Goal: Find specific page/section: Find specific page/section

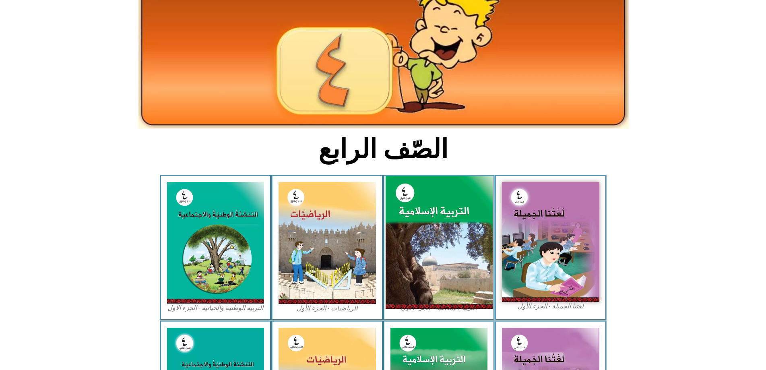
scroll to position [81, 0]
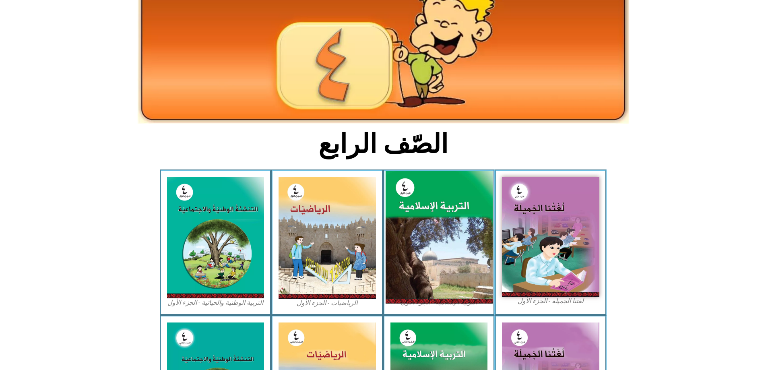
click at [445, 191] on img at bounding box center [438, 237] width 107 height 133
click at [446, 205] on img at bounding box center [438, 237] width 107 height 133
click at [462, 209] on img at bounding box center [438, 237] width 107 height 133
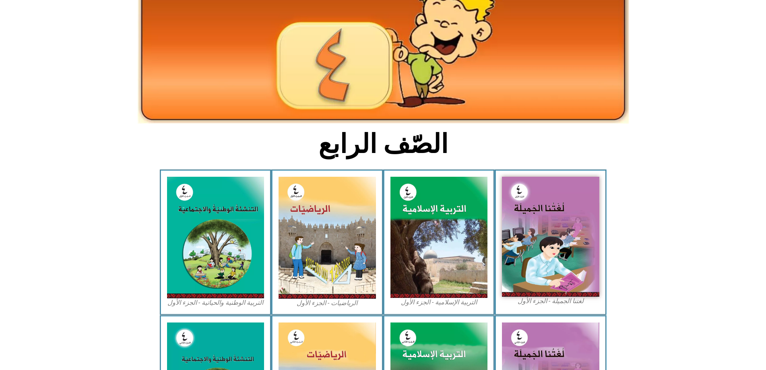
drag, startPoint x: 462, startPoint y: 209, endPoint x: 454, endPoint y: 151, distance: 58.1
click at [454, 170] on div "التربية الإسلامية - الجزء الأول" at bounding box center [439, 242] width 112 height 145
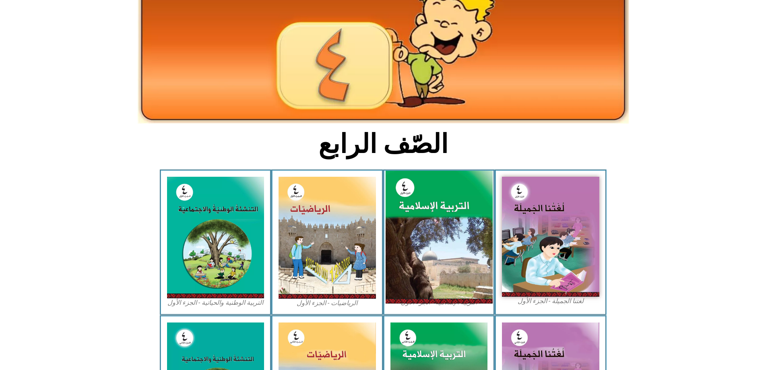
click at [454, 190] on img at bounding box center [438, 237] width 107 height 133
click at [456, 255] on img at bounding box center [438, 237] width 107 height 133
click at [400, 240] on img at bounding box center [438, 237] width 107 height 133
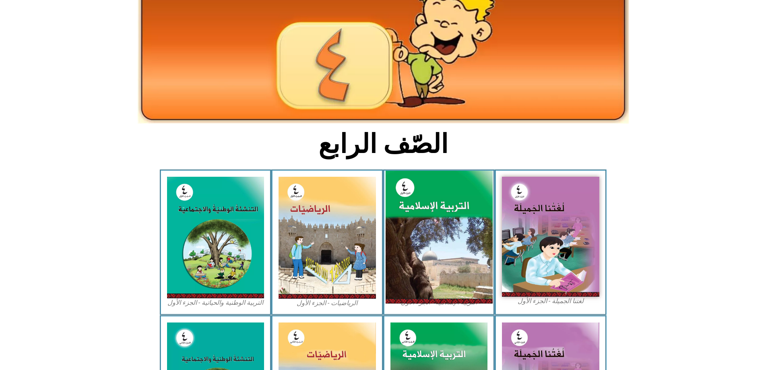
click at [400, 240] on img at bounding box center [438, 237] width 107 height 133
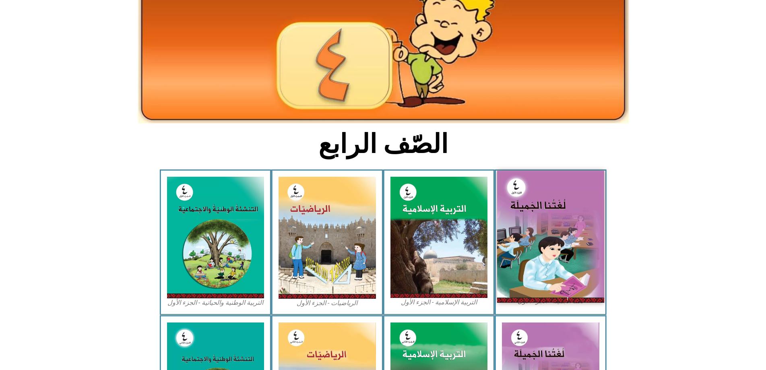
click at [527, 198] on img at bounding box center [550, 237] width 107 height 132
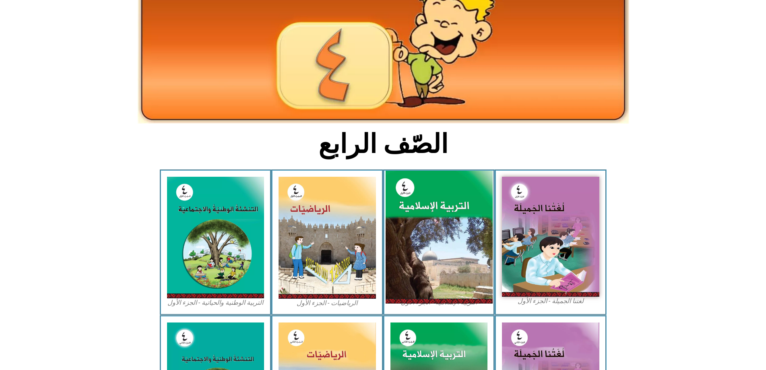
click at [450, 207] on img at bounding box center [438, 237] width 107 height 133
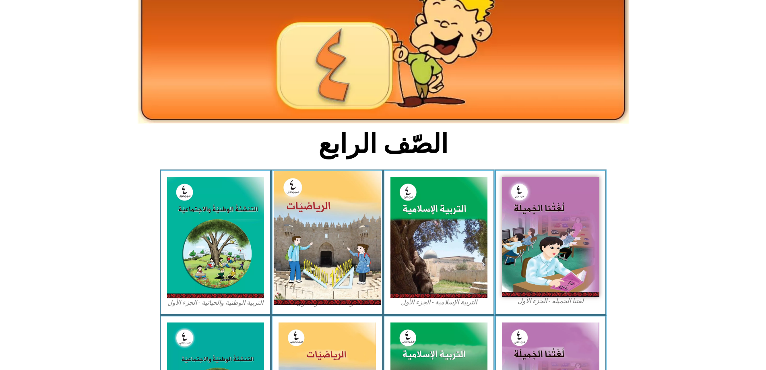
drag, startPoint x: 241, startPoint y: 248, endPoint x: 299, endPoint y: 237, distance: 59.0
click at [242, 248] on img at bounding box center [215, 237] width 97 height 121
click at [300, 237] on img at bounding box center [327, 238] width 107 height 134
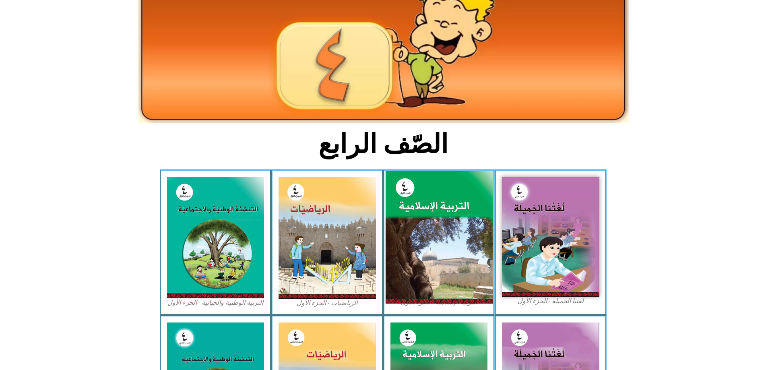
click at [416, 199] on img at bounding box center [438, 237] width 107 height 133
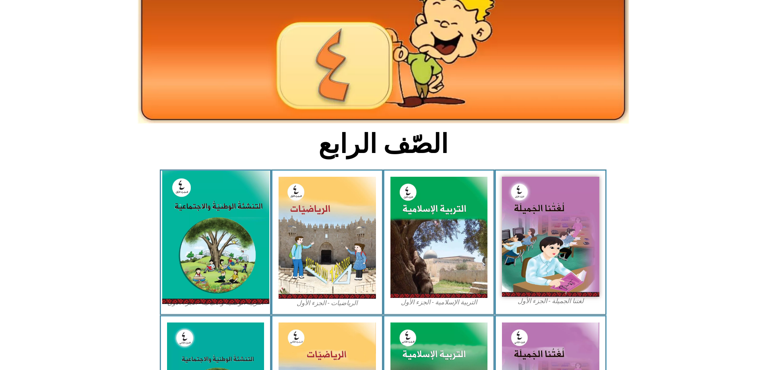
click at [250, 239] on img at bounding box center [215, 237] width 107 height 133
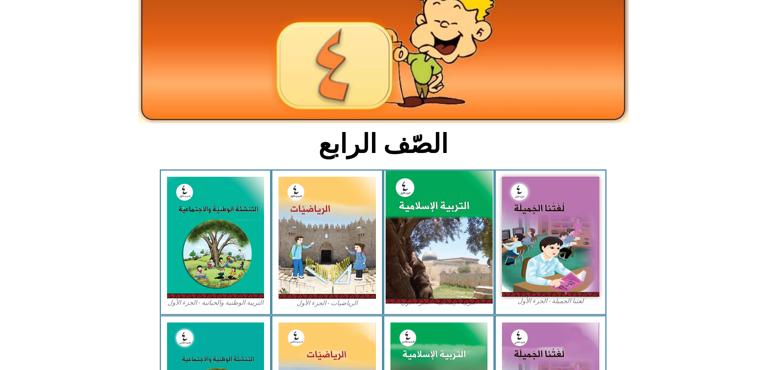
click at [447, 207] on img at bounding box center [438, 237] width 107 height 133
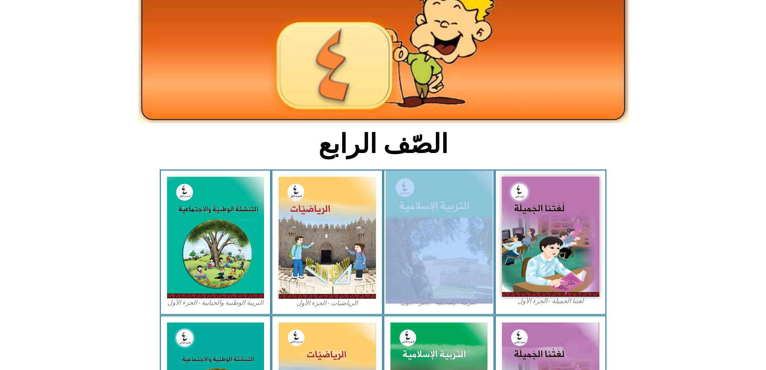
click at [435, 170] on div "التربية الإسلامية - الجزء الأول" at bounding box center [439, 242] width 112 height 145
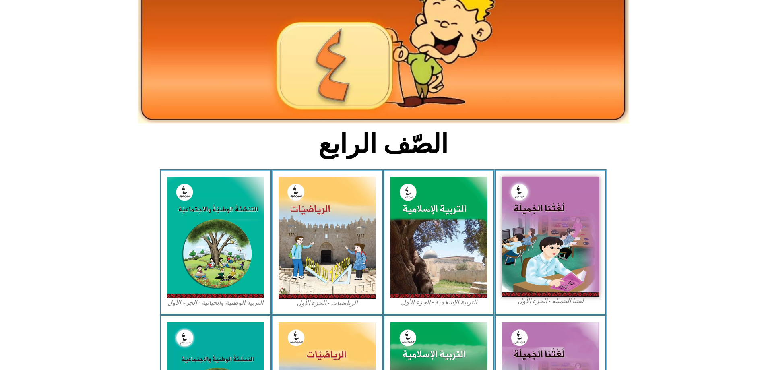
click at [340, 128] on h2 "الصّف الرابع" at bounding box center [383, 143] width 266 height 31
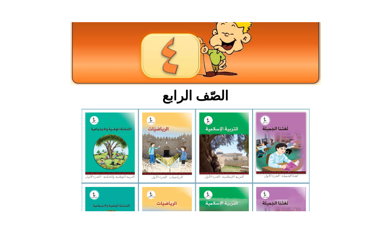
scroll to position [80, 0]
